Goal: Information Seeking & Learning: Learn about a topic

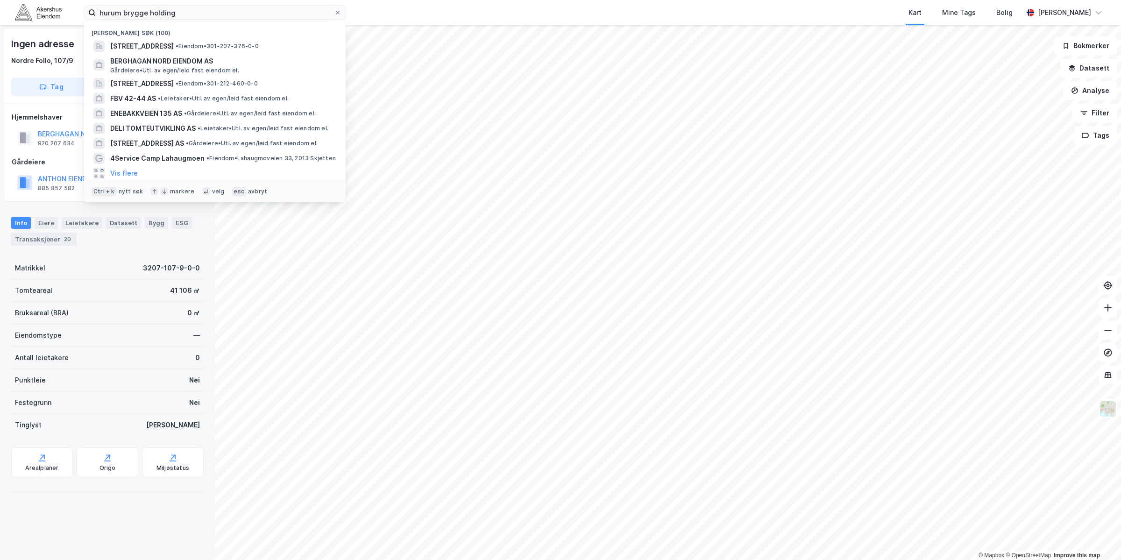
type input "hurum brygge holding"
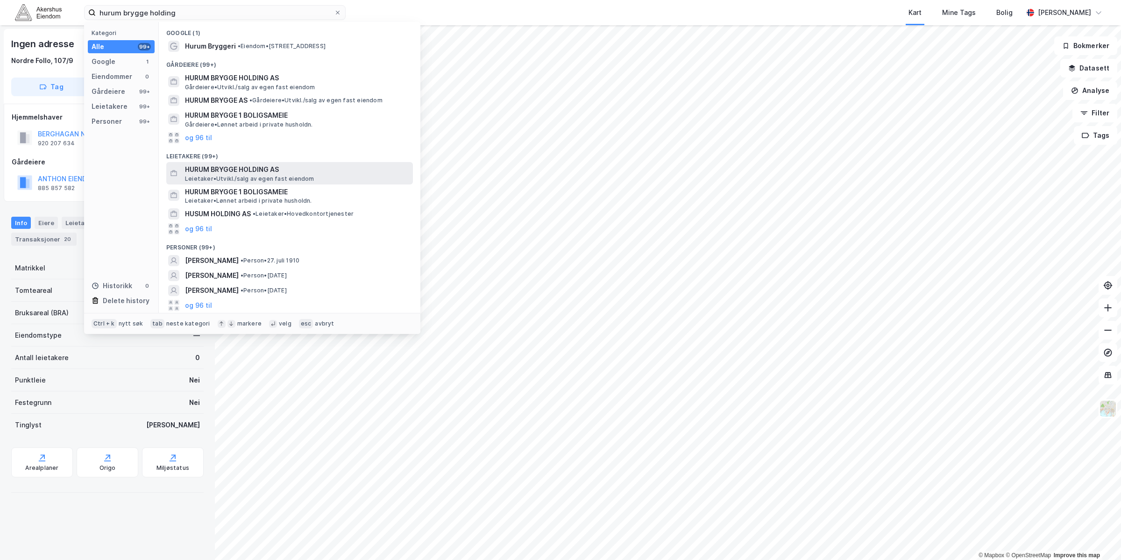
click at [315, 168] on span "HURUM BRYGGE HOLDING AS" at bounding box center [297, 169] width 224 height 11
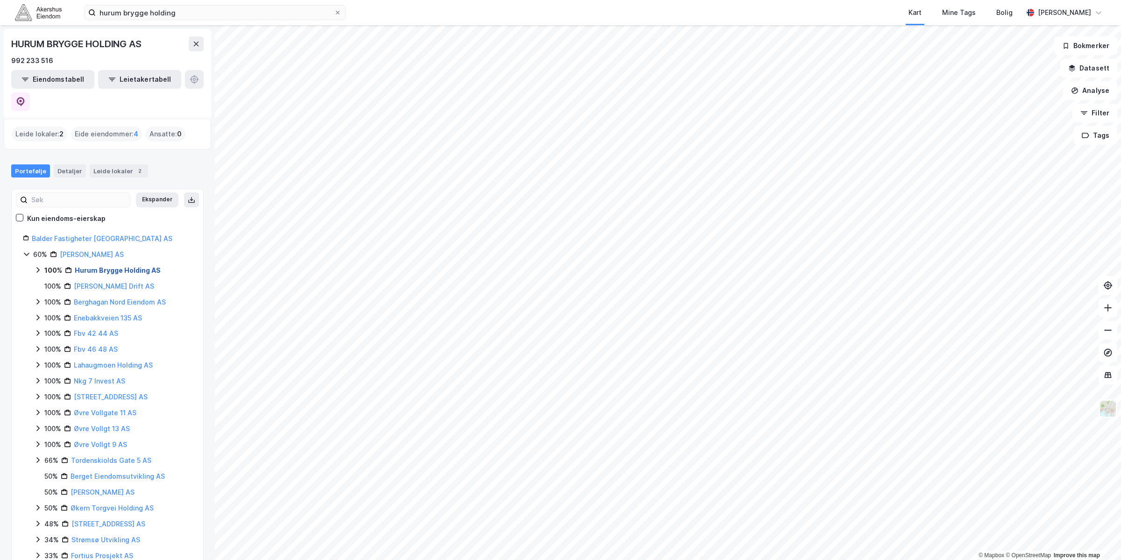
click at [98, 266] on link "Hurum Brygge Holding AS" at bounding box center [118, 270] width 86 height 8
click at [106, 282] on link "Hurum Brygge AS" at bounding box center [113, 286] width 57 height 8
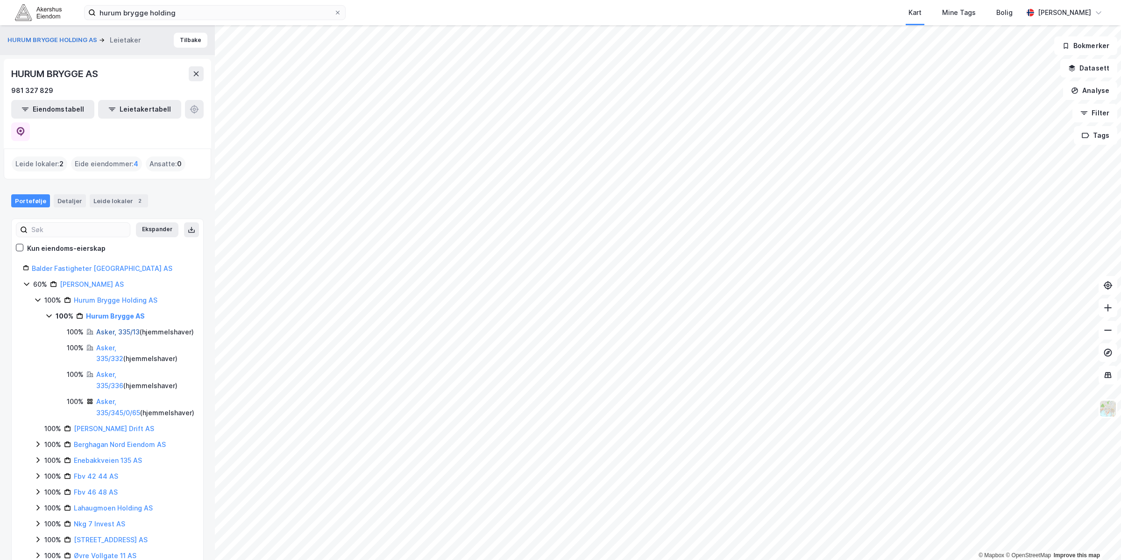
click at [114, 328] on link "Asker, 335/13" at bounding box center [117, 332] width 43 height 8
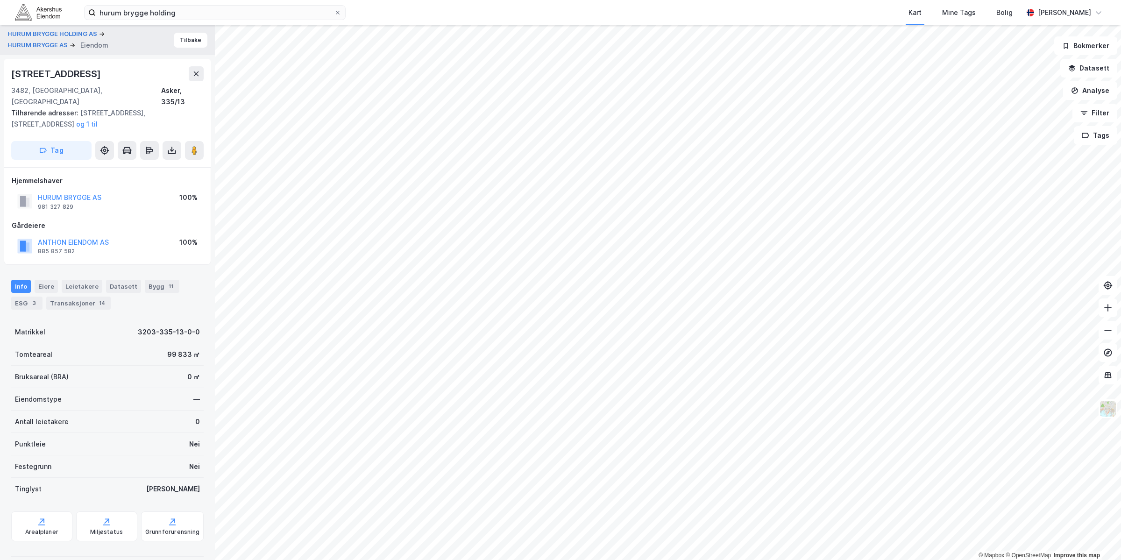
scroll to position [2, 0]
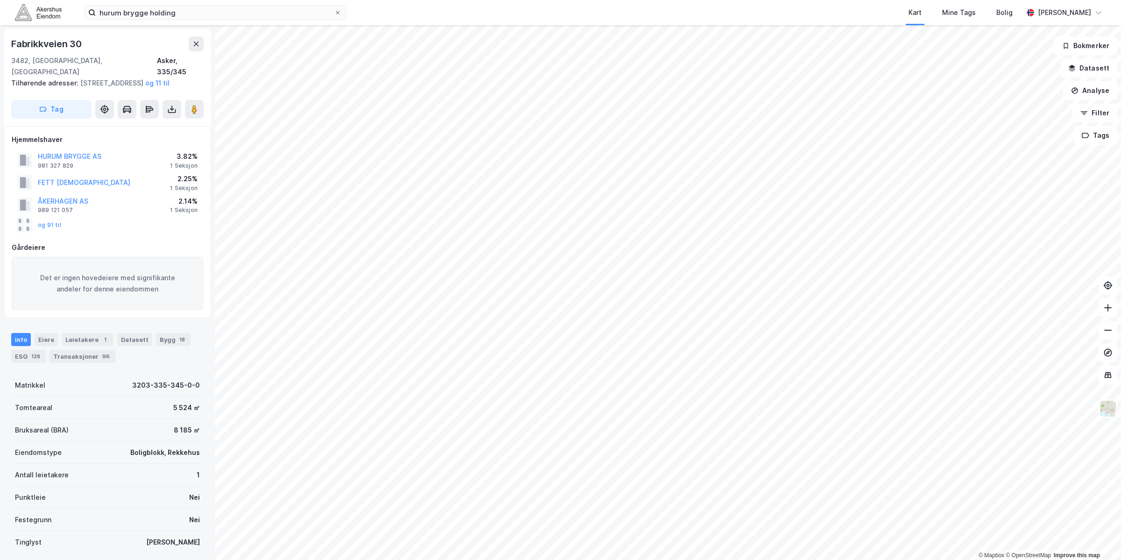
scroll to position [2, 0]
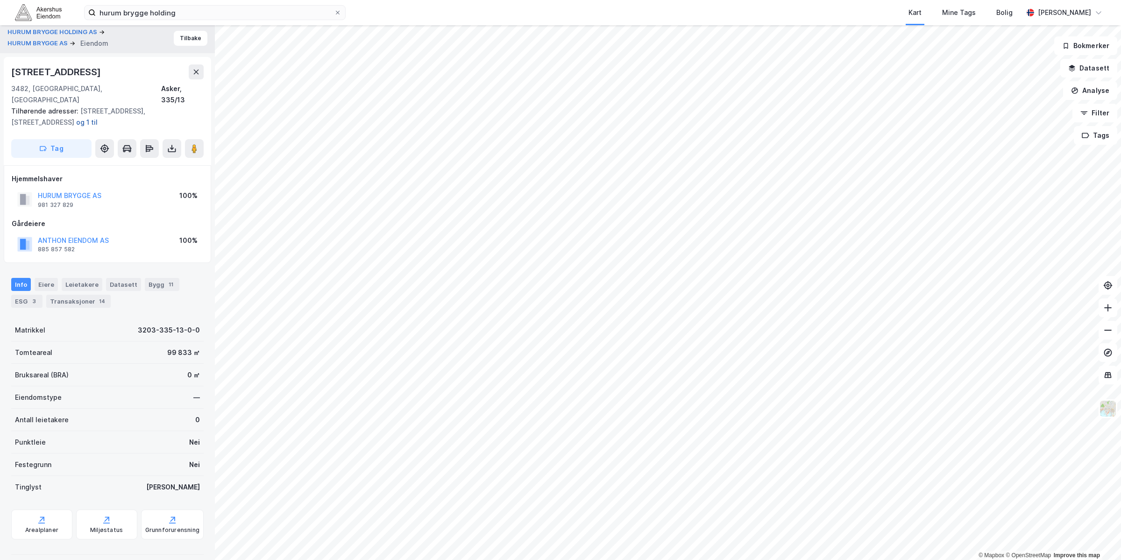
click at [0, 0] on button "og 1 til" at bounding box center [0, 0] width 0 height 0
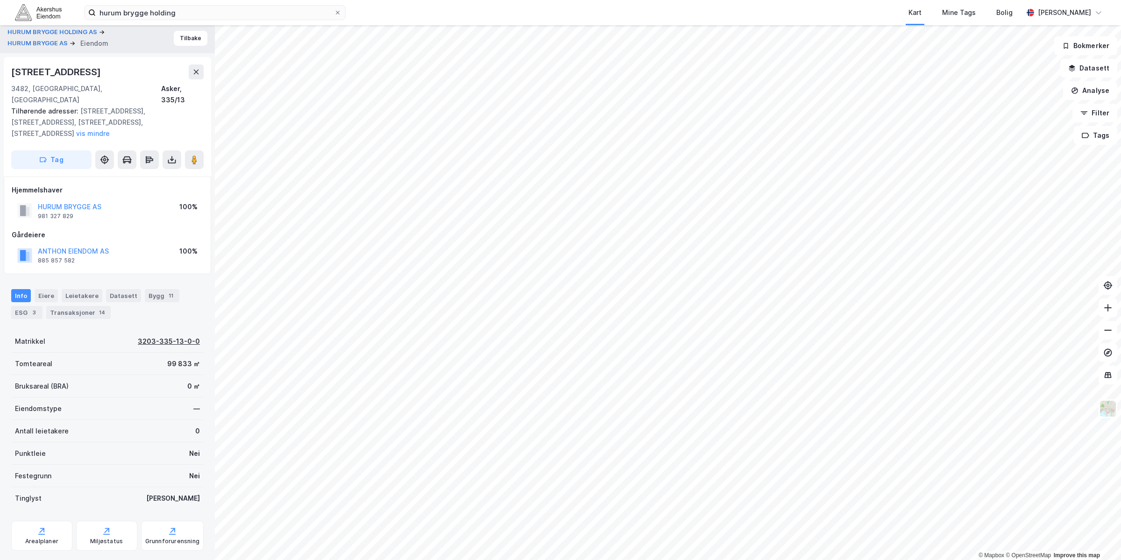
click at [172, 336] on div "3203-335-13-0-0" at bounding box center [169, 341] width 62 height 11
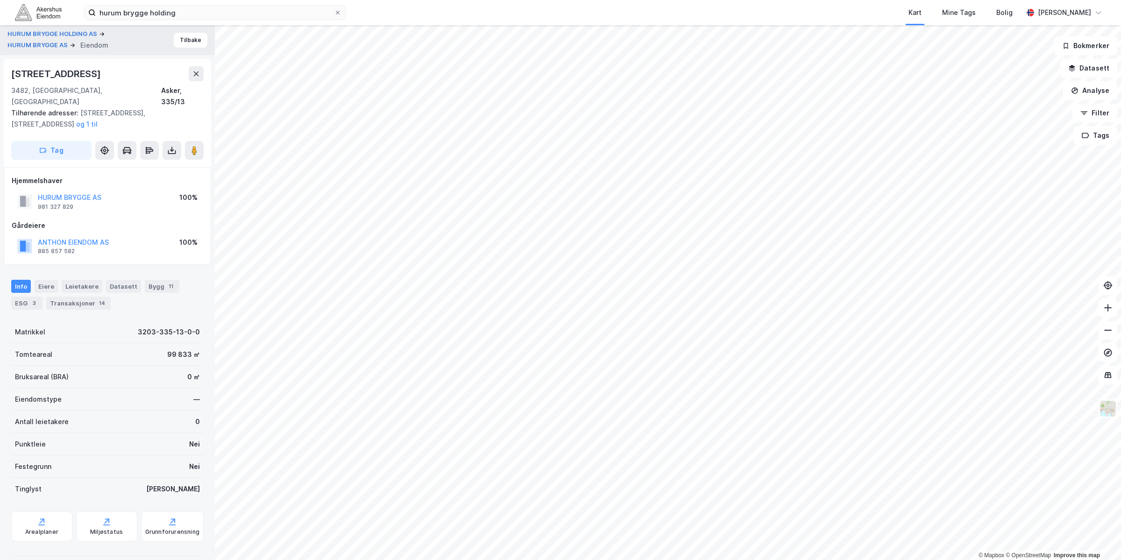
scroll to position [2, 0]
click at [0, 0] on button "HURUM BRYGGE AS" at bounding box center [0, 0] width 0 height 0
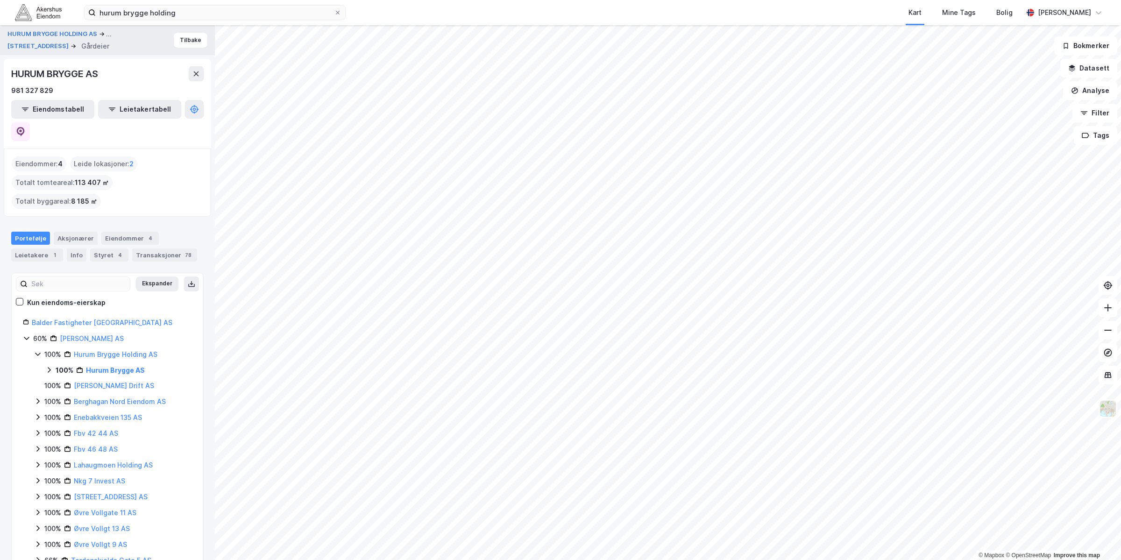
click at [48, 366] on icon at bounding box center [48, 369] width 7 height 7
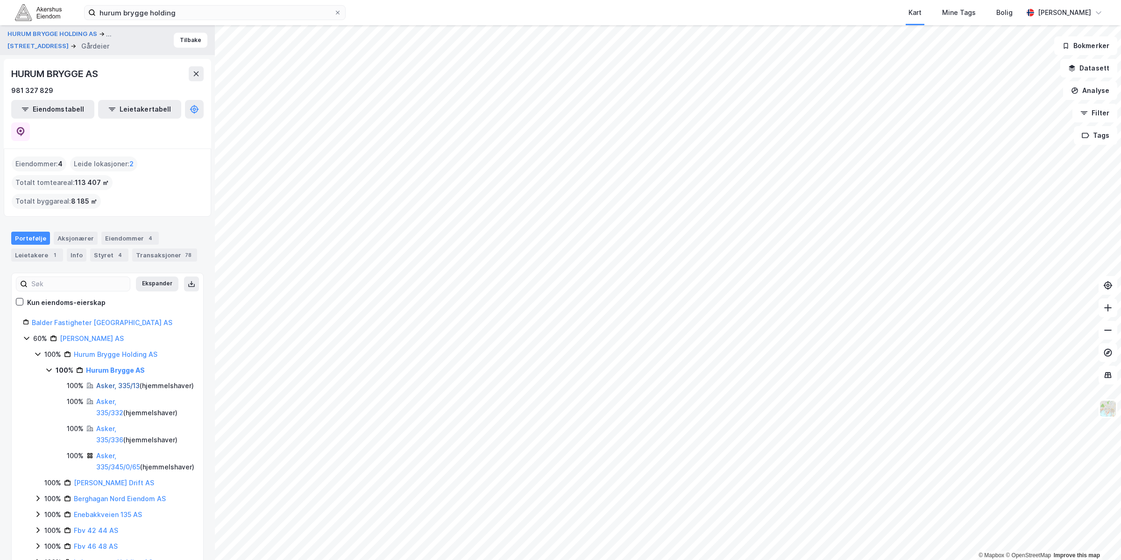
click at [112, 382] on link "Asker, 335/13" at bounding box center [117, 386] width 43 height 8
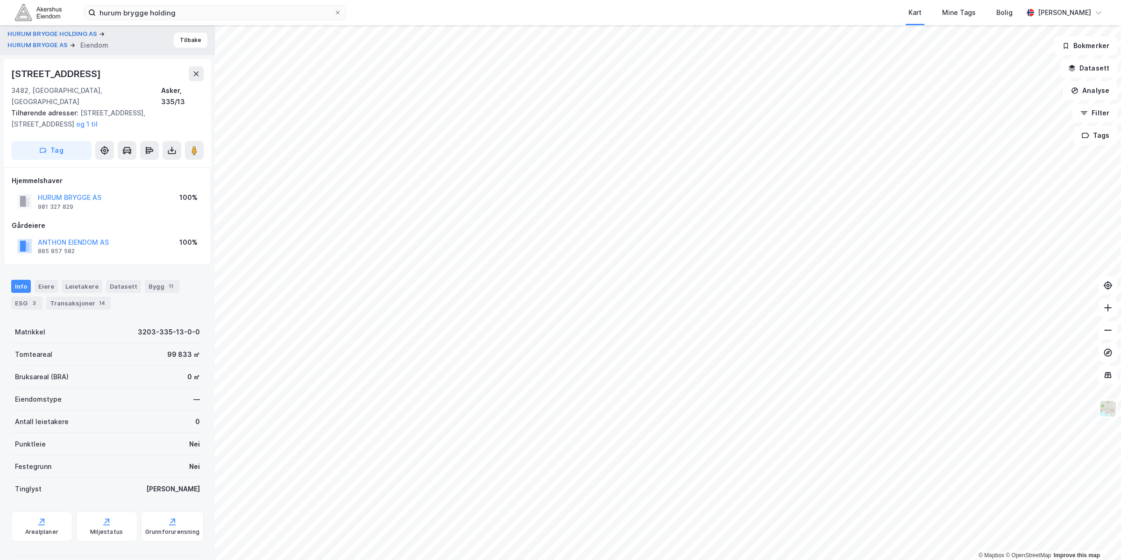
scroll to position [2, 0]
click at [0, 0] on button "og 1 til" at bounding box center [0, 0] width 0 height 0
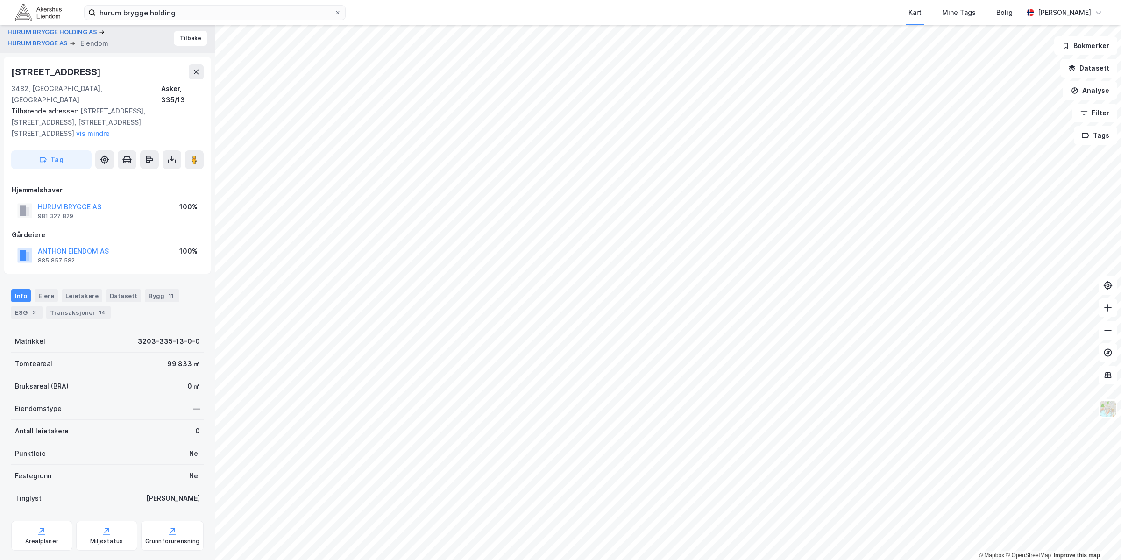
click at [110, 106] on div "Tilhørende adresser: [STREET_ADDRESS], [STREET_ADDRESS], [STREET_ADDRESS], [GEO…" at bounding box center [103, 123] width 185 height 34
click at [124, 113] on div "Tilhørende adresser: [STREET_ADDRESS], [STREET_ADDRESS], [STREET_ADDRESS], [GEO…" at bounding box center [103, 123] width 185 height 34
click at [193, 39] on button "Tilbake" at bounding box center [191, 38] width 34 height 15
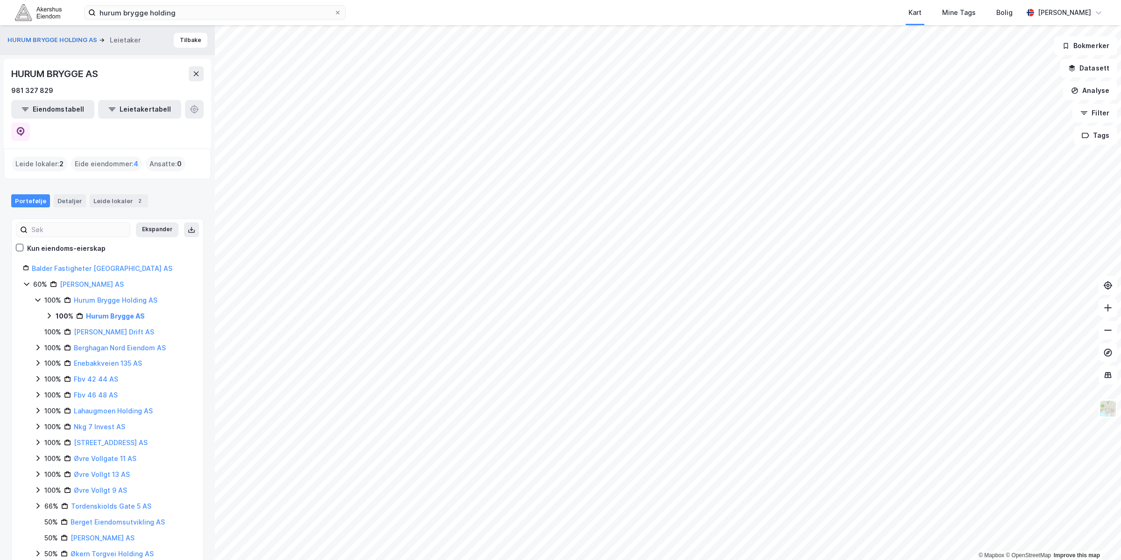
click at [49, 312] on icon at bounding box center [48, 315] width 7 height 7
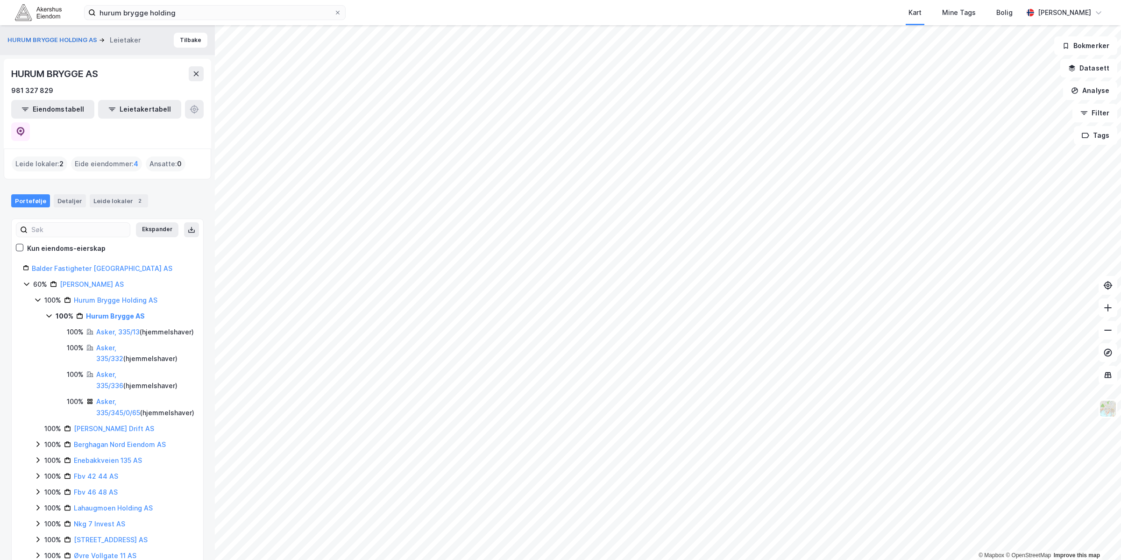
click at [105, 342] on div "Asker, 335/332 ( hjemmelshaver )" at bounding box center [145, 353] width 98 height 22
click at [106, 344] on link "Asker, 335/332" at bounding box center [109, 353] width 27 height 19
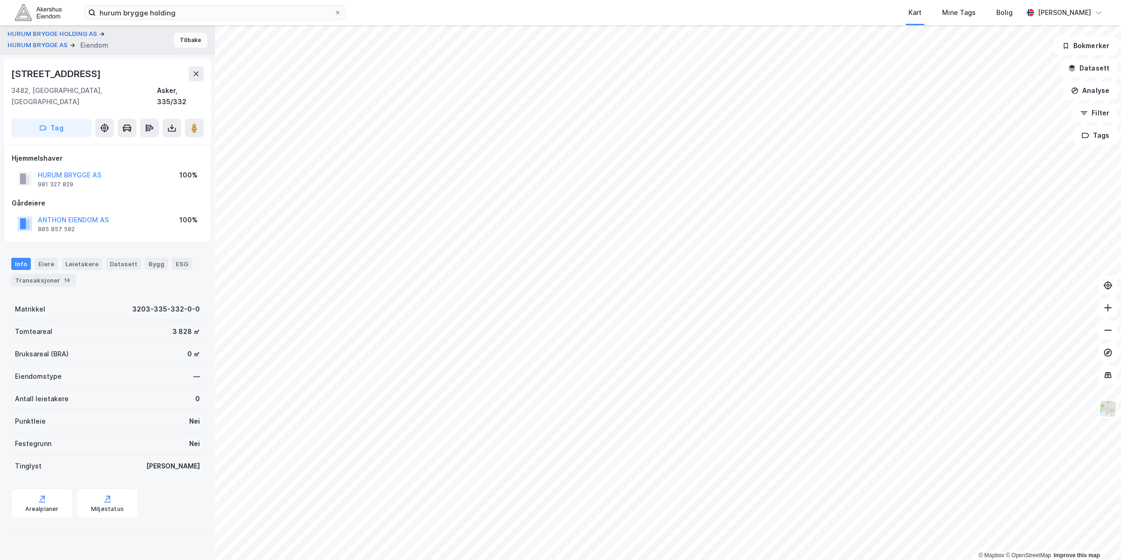
click at [186, 36] on button "Tilbake" at bounding box center [191, 40] width 34 height 15
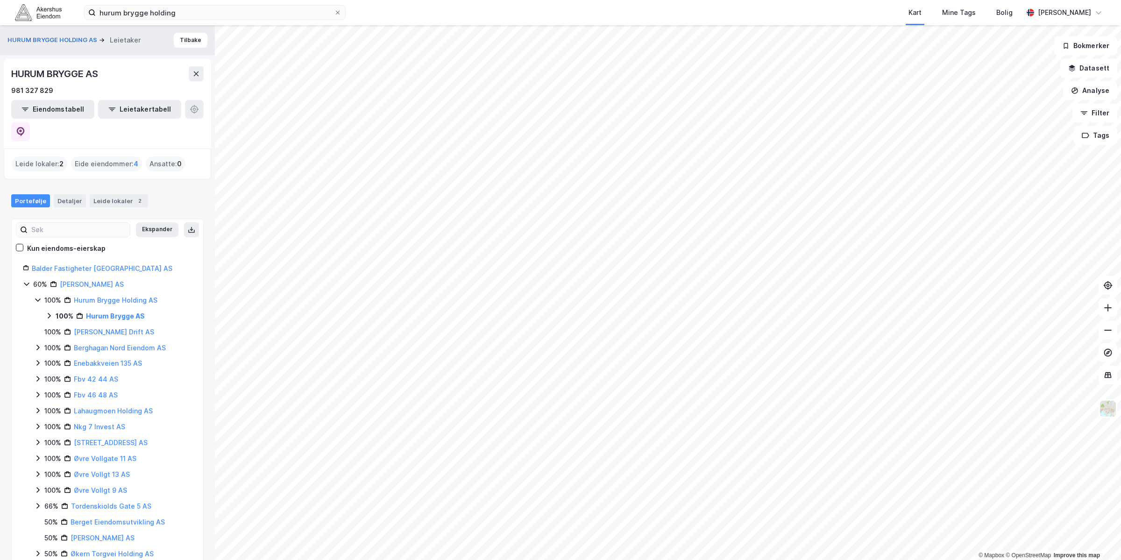
click at [47, 312] on icon at bounding box center [48, 315] width 7 height 7
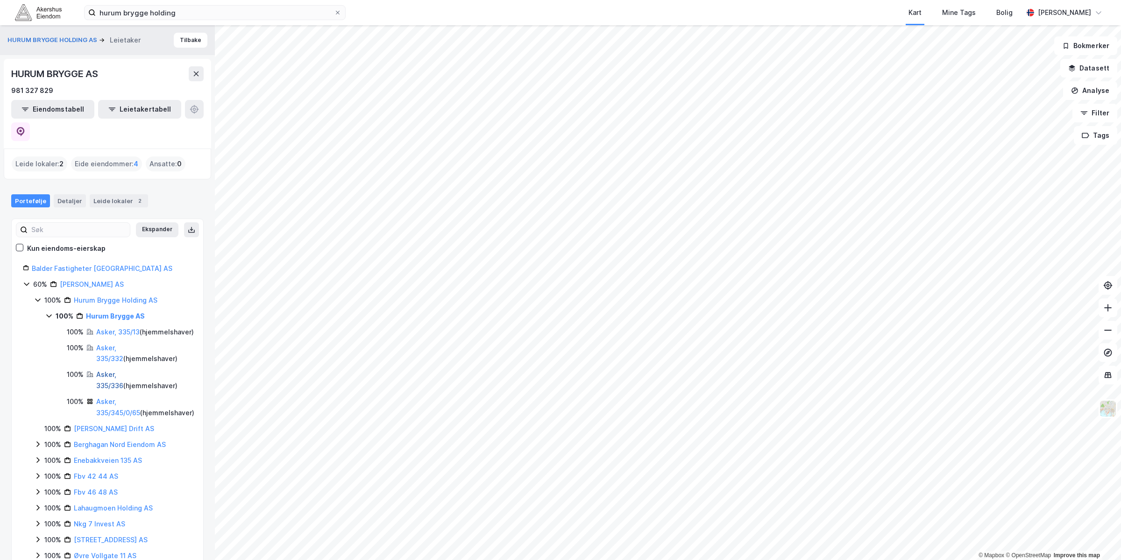
click at [103, 370] on link "Asker, 335/336" at bounding box center [109, 379] width 27 height 19
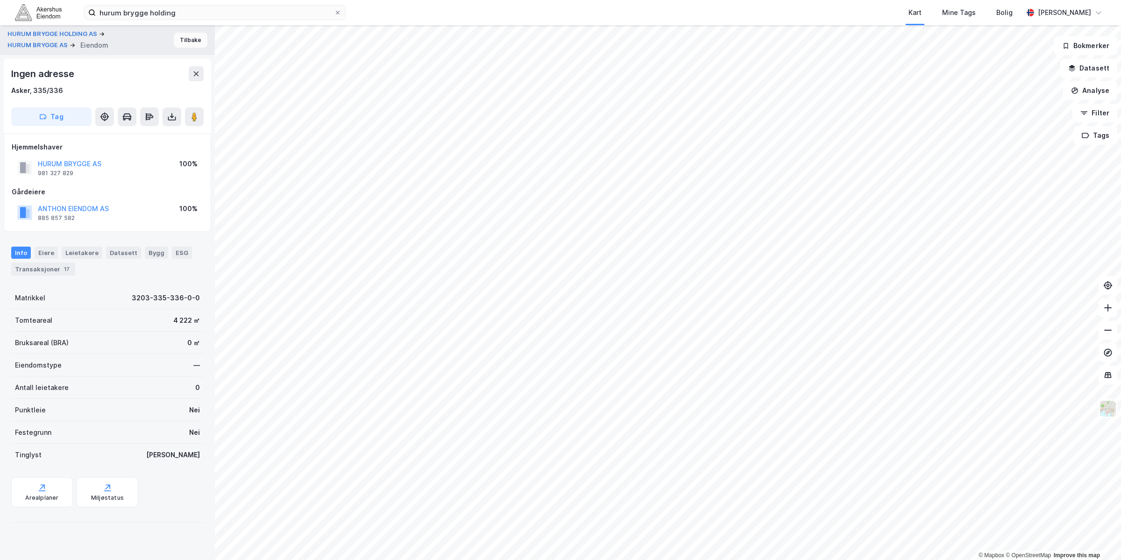
click at [178, 42] on button "Tilbake" at bounding box center [191, 40] width 34 height 15
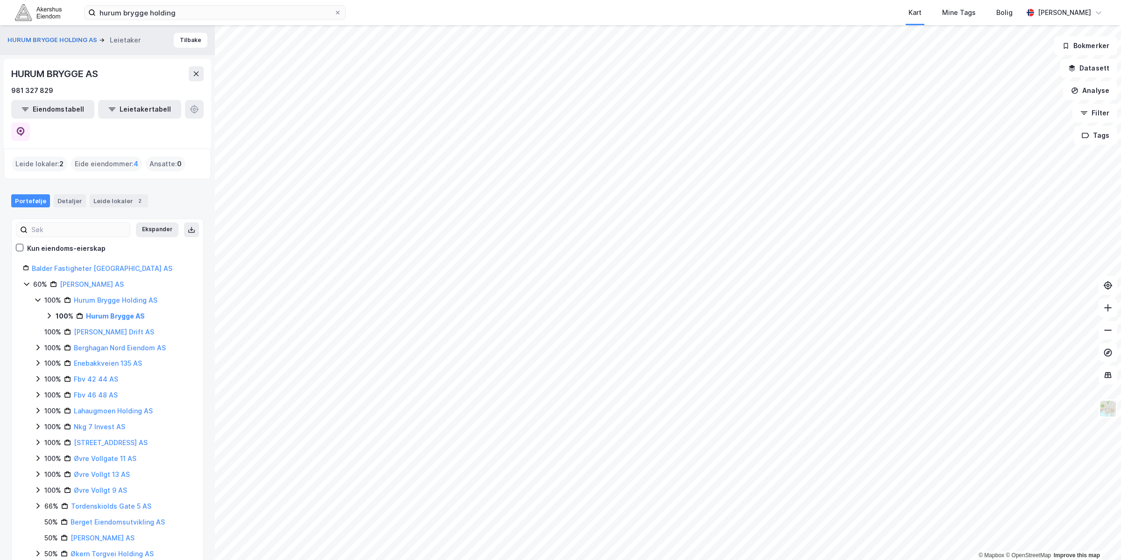
click at [49, 312] on icon at bounding box center [48, 315] width 7 height 7
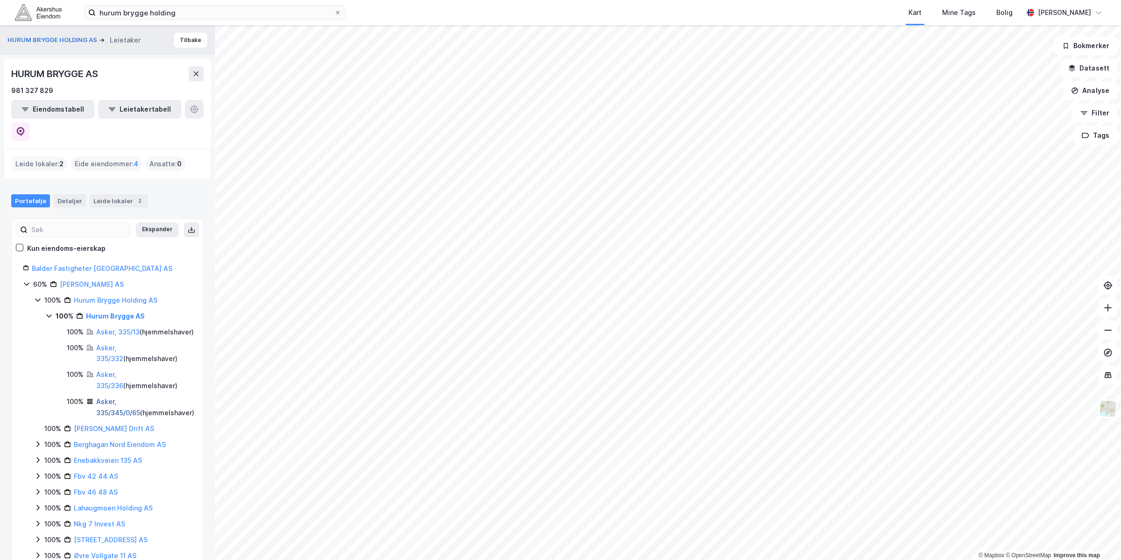
click at [124, 397] on link "Asker, 335/345/0/65" at bounding box center [118, 406] width 44 height 19
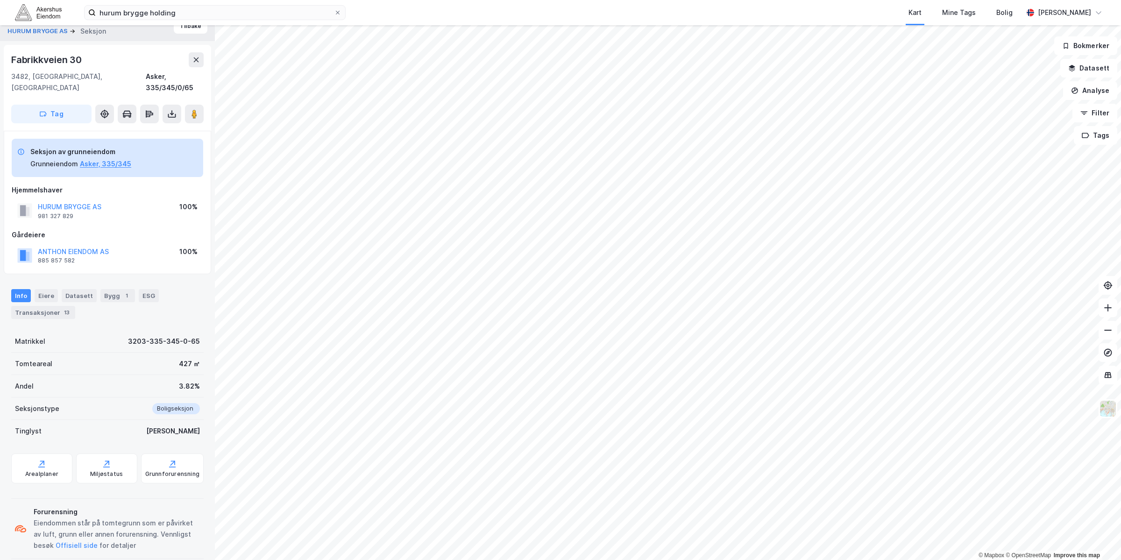
scroll to position [17, 0]
click at [116, 156] on button "Asker, 335/345" at bounding box center [105, 161] width 51 height 11
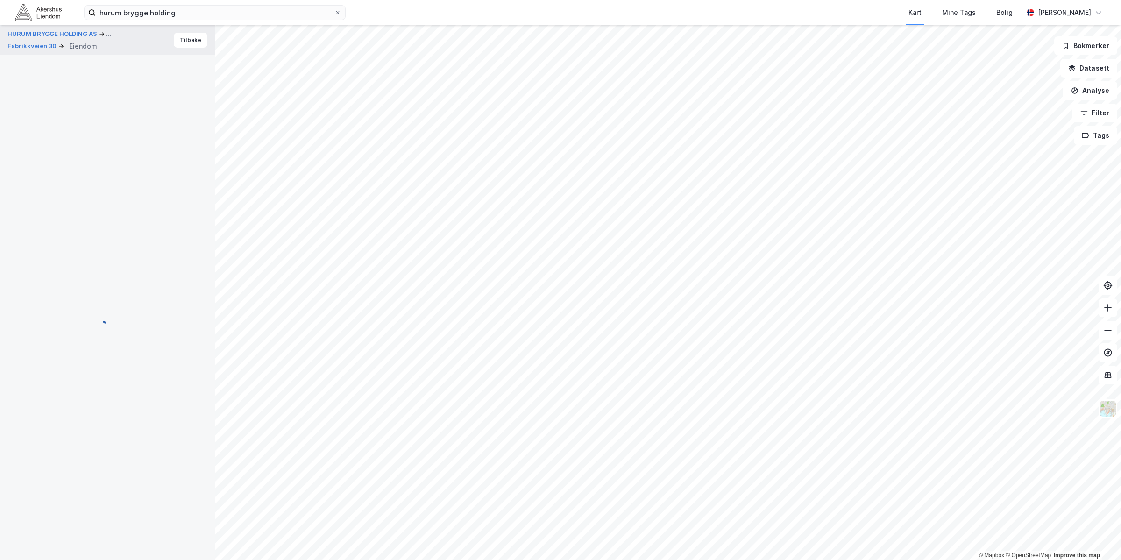
scroll to position [17, 0]
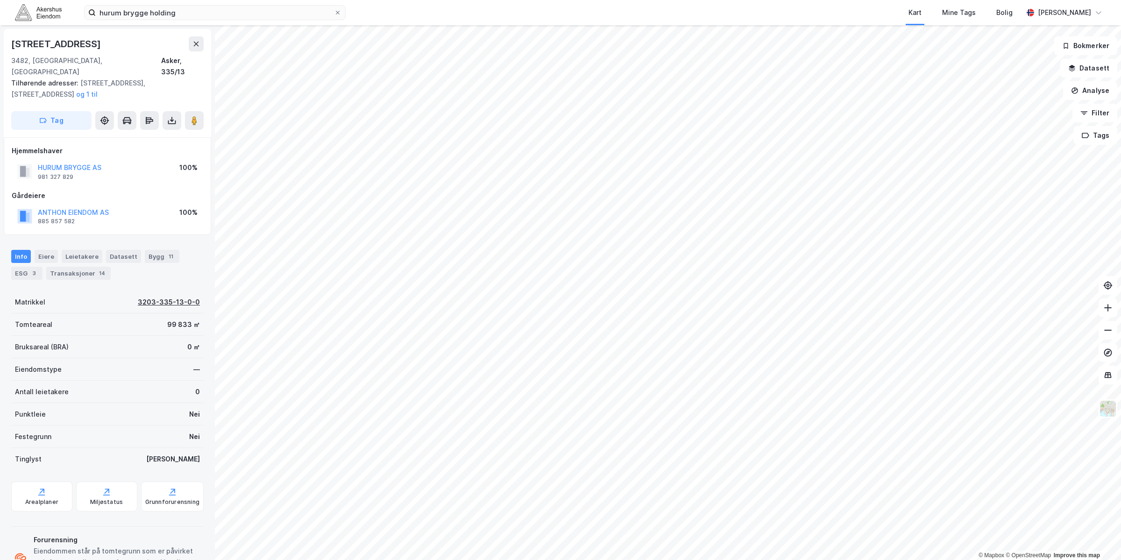
click at [157, 297] on div "3203-335-13-0-0" at bounding box center [169, 302] width 62 height 11
click at [1105, 407] on img at bounding box center [1108, 409] width 18 height 18
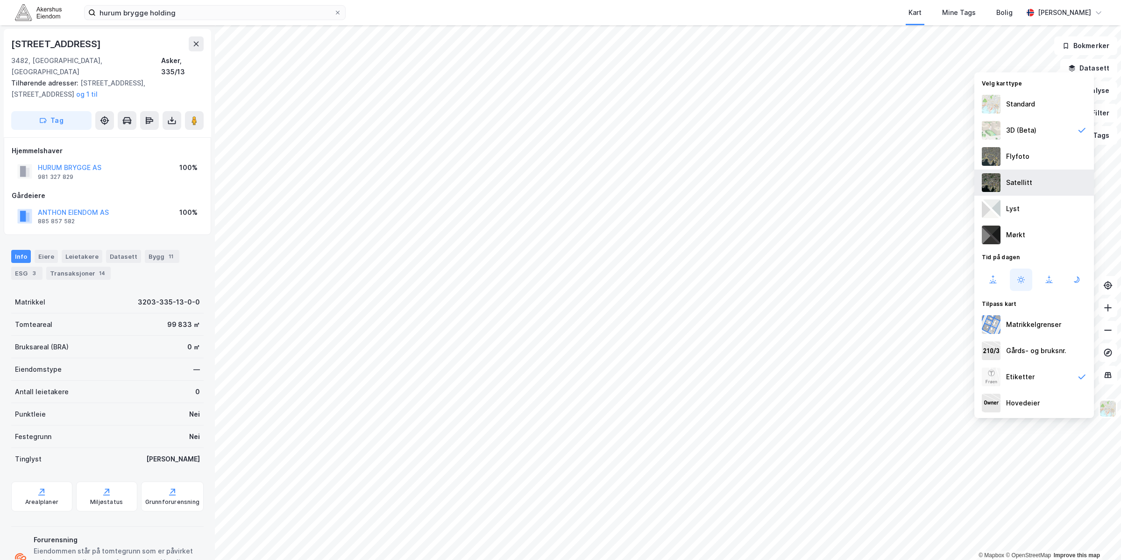
click at [1010, 174] on div "Satellitt" at bounding box center [1034, 183] width 120 height 26
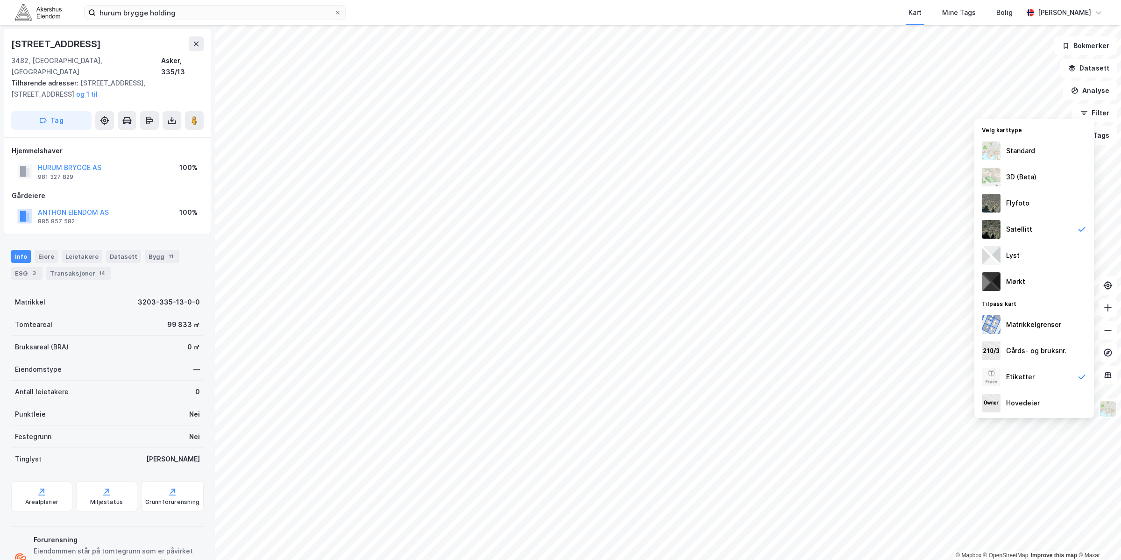
scroll to position [2, 0]
click at [1042, 204] on div "Flyfoto" at bounding box center [1034, 203] width 120 height 26
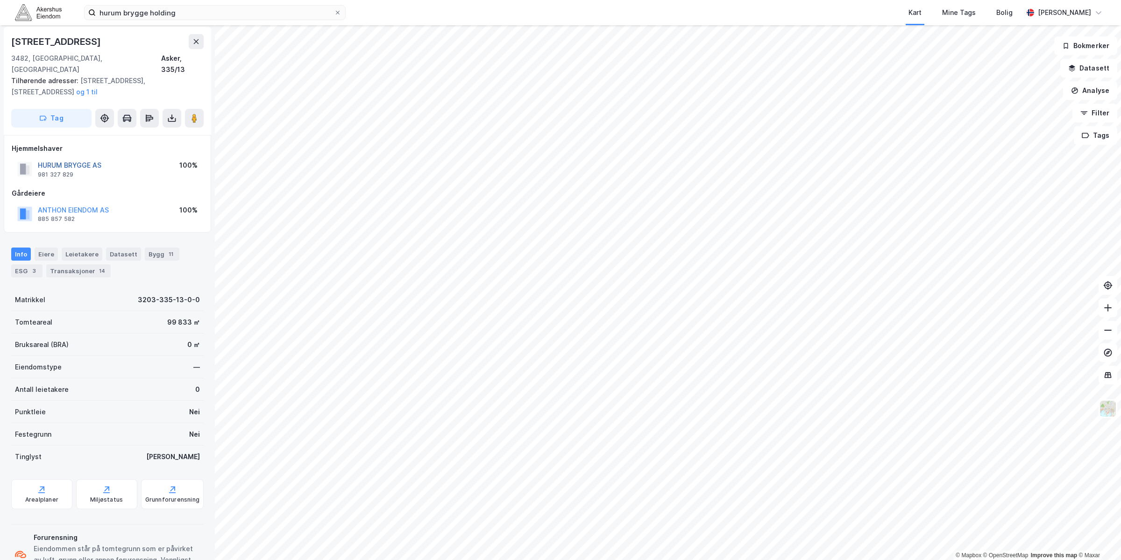
click at [0, 0] on button "HURUM BRYGGE AS" at bounding box center [0, 0] width 0 height 0
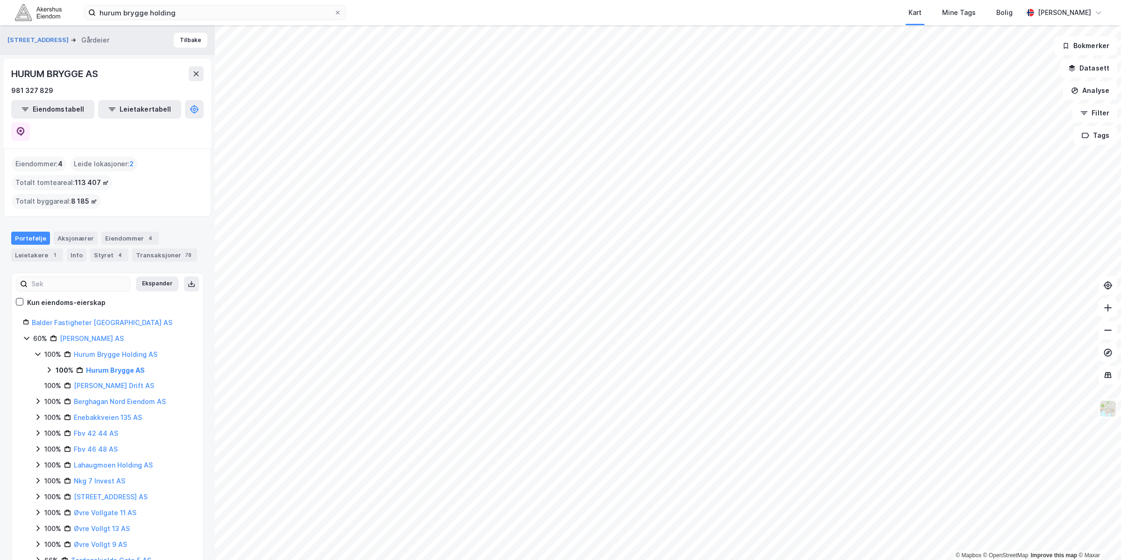
click at [49, 366] on icon at bounding box center [48, 369] width 7 height 7
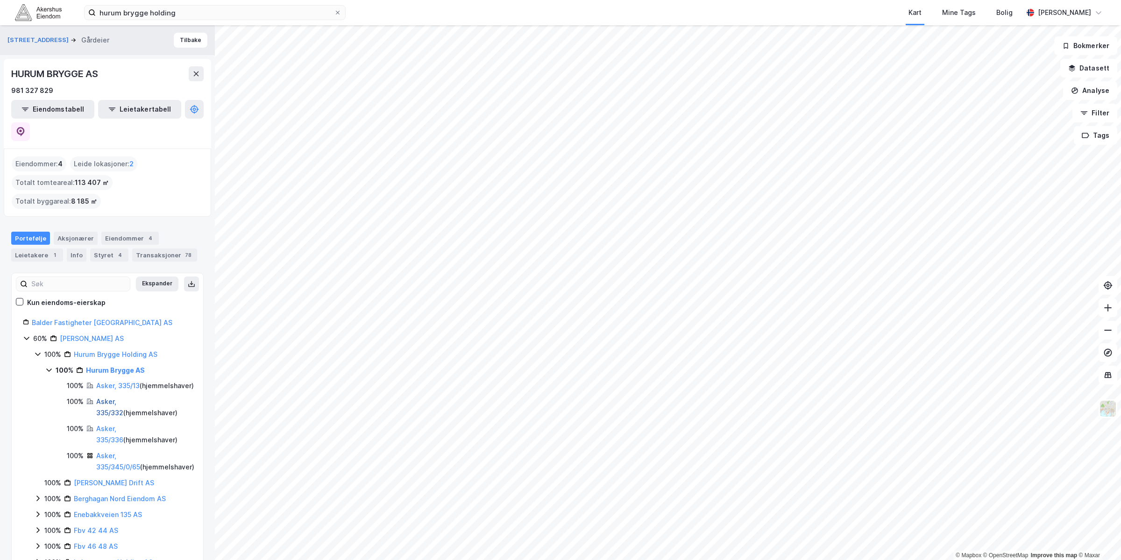
click at [107, 397] on link "Asker, 335/332" at bounding box center [109, 406] width 27 height 19
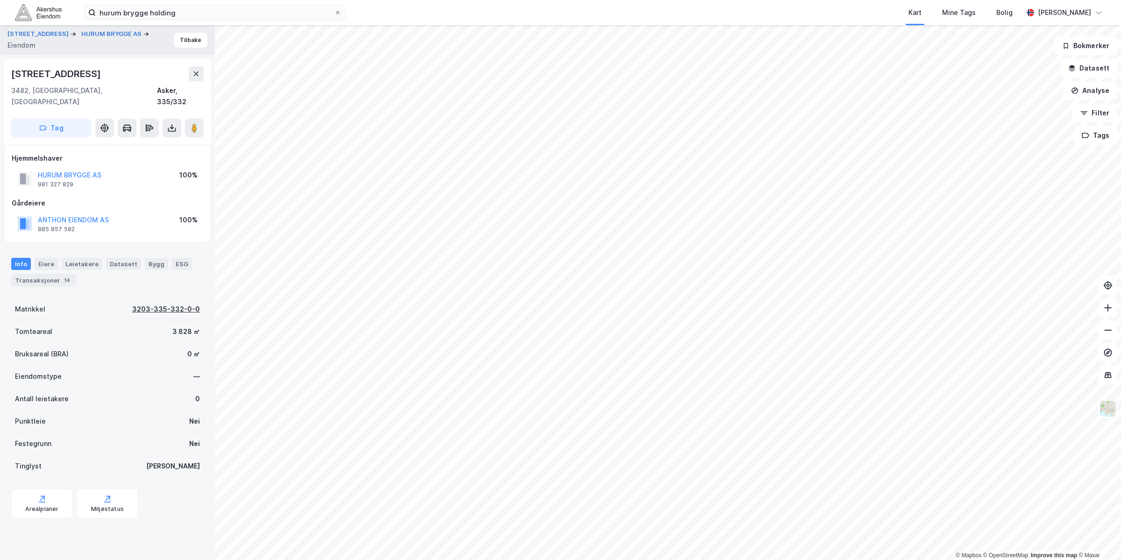
click at [171, 304] on div "3203-335-332-0-0" at bounding box center [166, 309] width 68 height 11
click at [0, 0] on button "HURUM BRYGGE AS" at bounding box center [0, 0] width 0 height 0
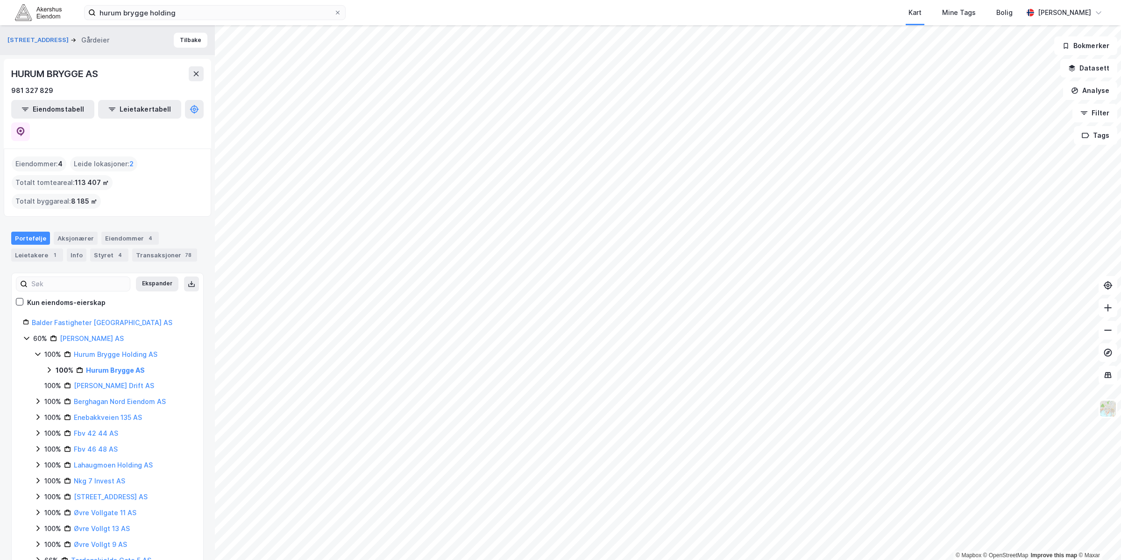
click at [50, 366] on icon at bounding box center [48, 369] width 7 height 7
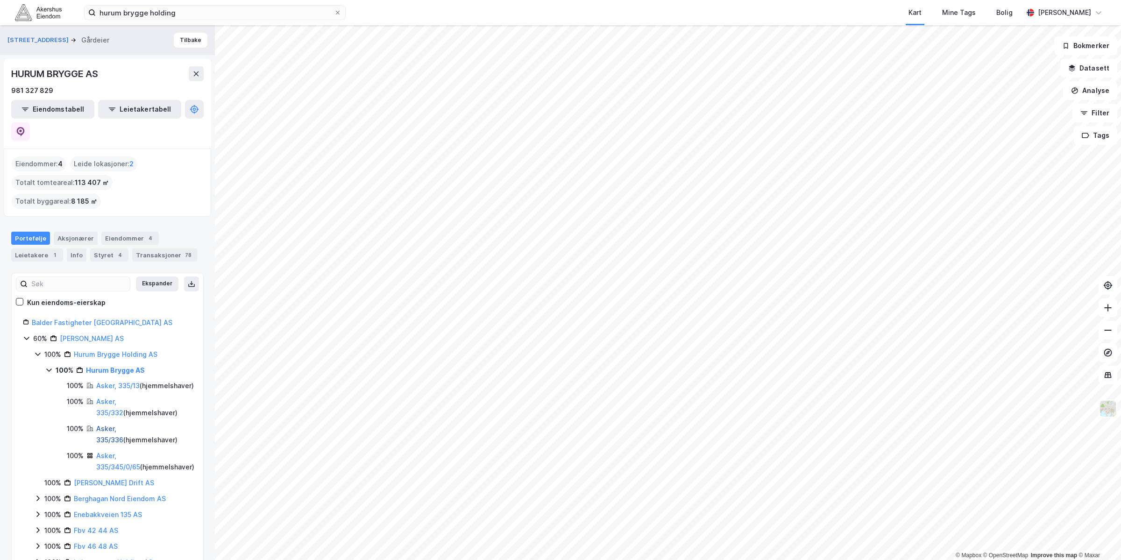
click at [123, 425] on link "Asker, 335/336" at bounding box center [109, 434] width 27 height 19
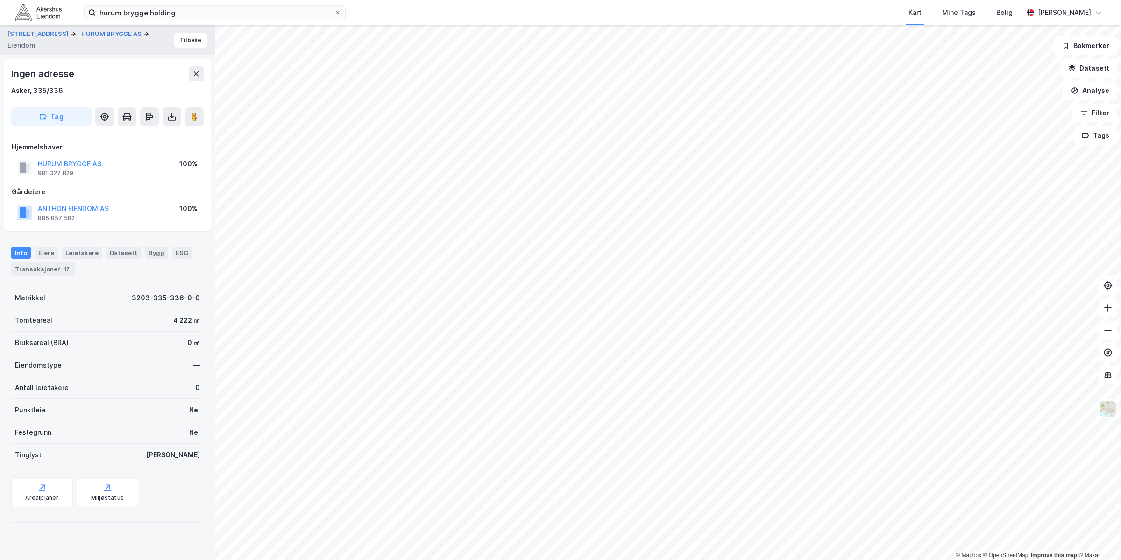
click at [141, 294] on div "3203-335-336-0-0" at bounding box center [166, 297] width 68 height 11
click at [0, 0] on button "HURUM BRYGGE AS" at bounding box center [0, 0] width 0 height 0
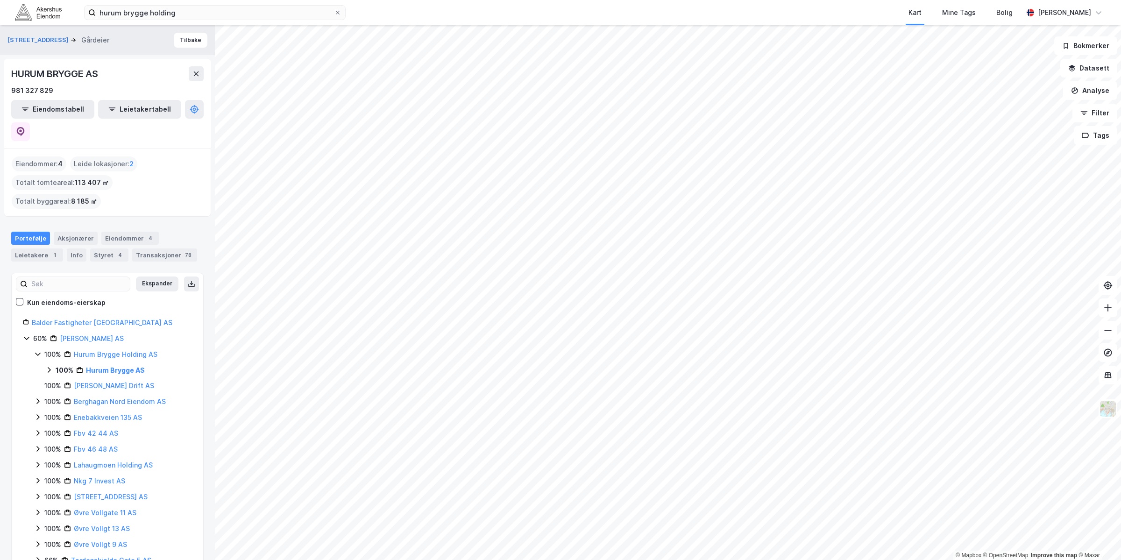
click at [51, 366] on icon at bounding box center [48, 369] width 7 height 7
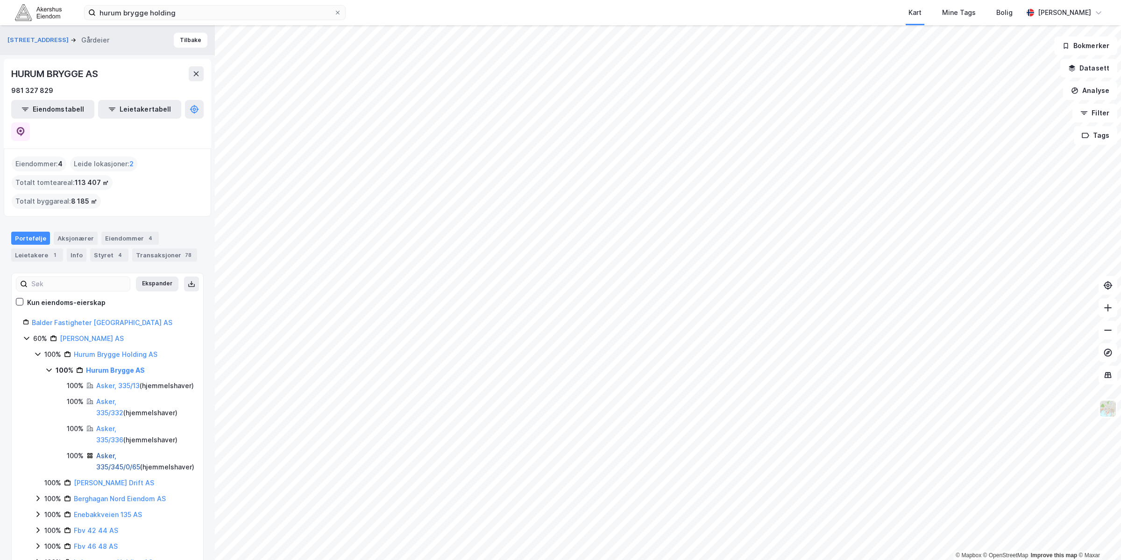
click at [112, 452] on link "Asker, 335/345/0/65" at bounding box center [118, 461] width 44 height 19
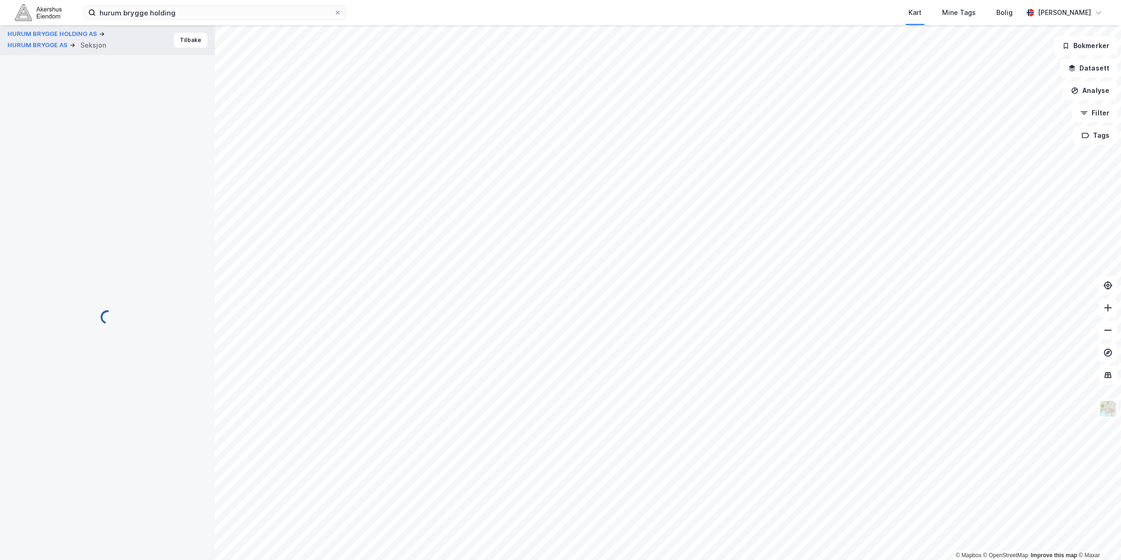
scroll to position [2, 0]
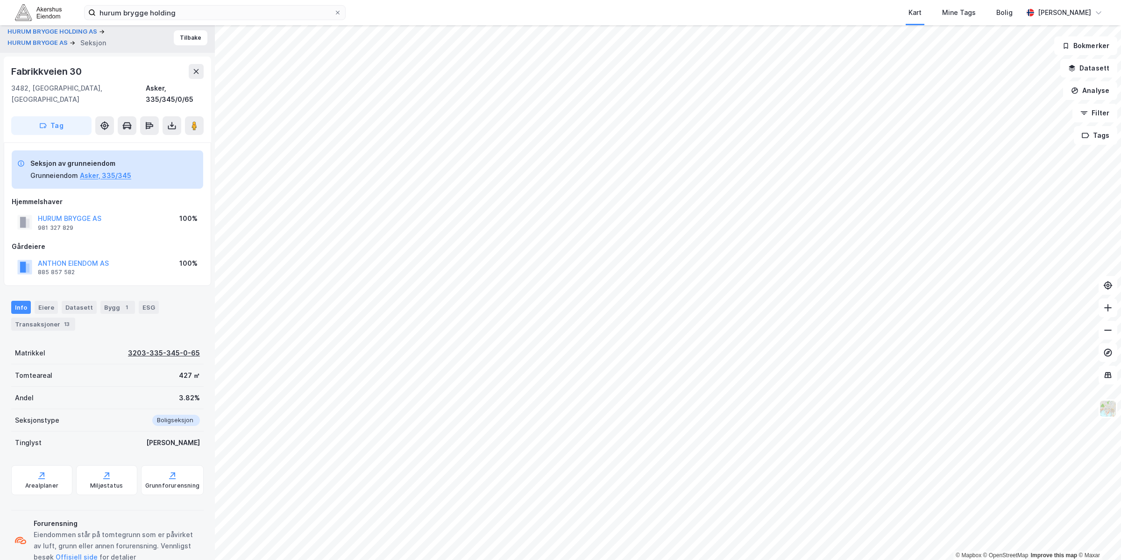
click at [178, 347] on div "3203-335-345-0-65" at bounding box center [164, 352] width 72 height 11
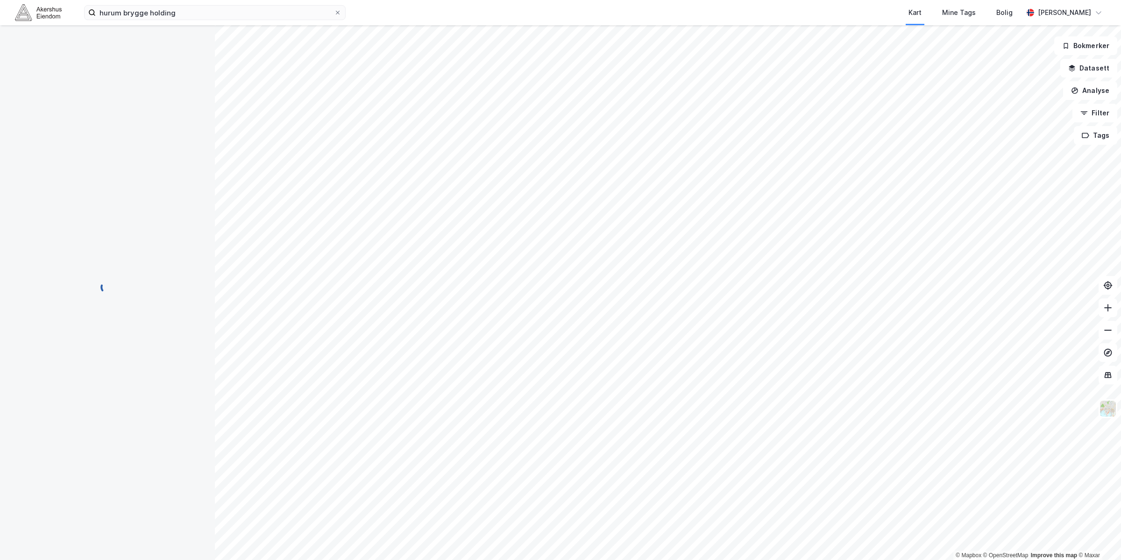
scroll to position [0, 0]
